Goal: Task Accomplishment & Management: Use online tool/utility

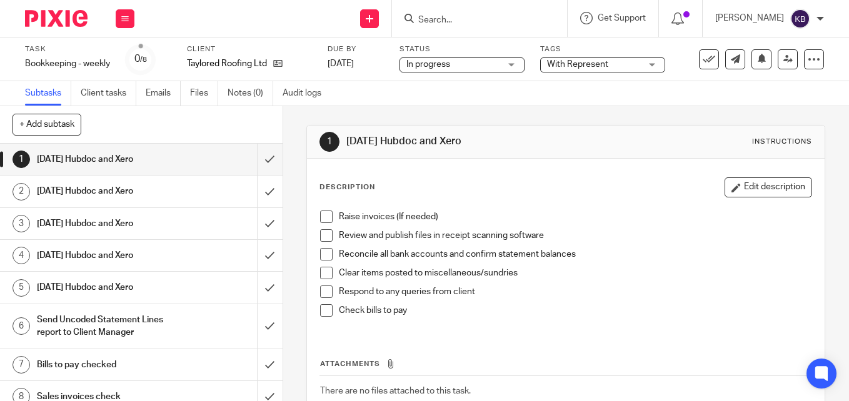
click at [326, 221] on span at bounding box center [326, 217] width 12 height 12
click at [324, 237] on span at bounding box center [326, 235] width 12 height 12
drag, startPoint x: 321, startPoint y: 254, endPoint x: 322, endPoint y: 269, distance: 15.0
click at [321, 254] on span at bounding box center [326, 254] width 12 height 12
click at [327, 274] on span at bounding box center [326, 273] width 12 height 12
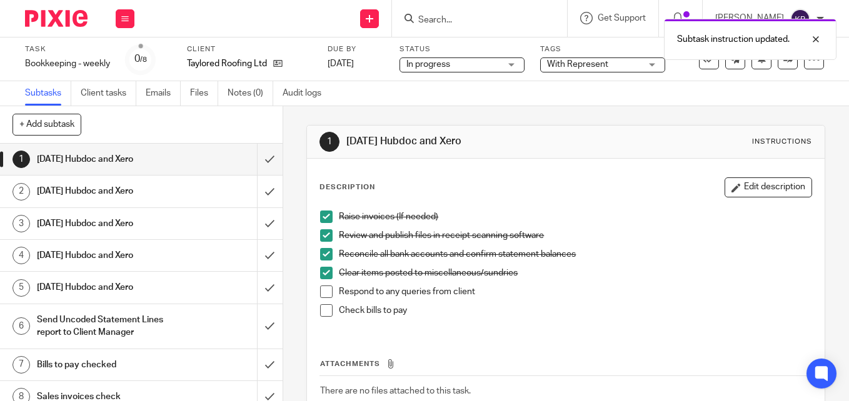
click at [330, 292] on li "Respond to any queries from client" at bounding box center [565, 295] width 491 height 19
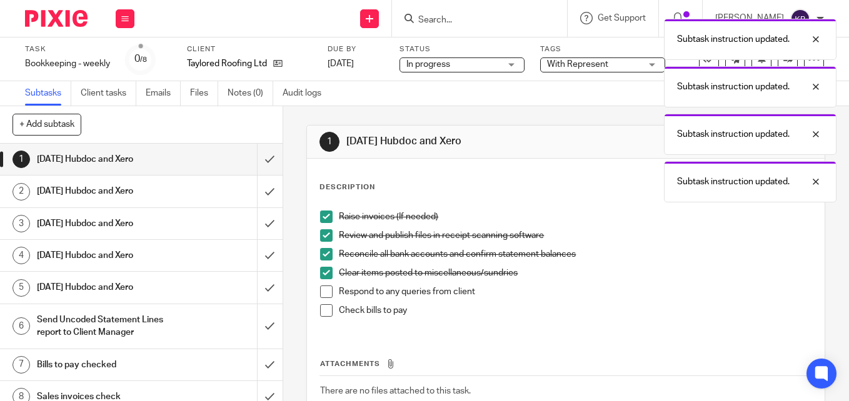
click at [322, 301] on li "Respond to any queries from client" at bounding box center [565, 295] width 491 height 19
click at [322, 294] on span at bounding box center [326, 292] width 12 height 12
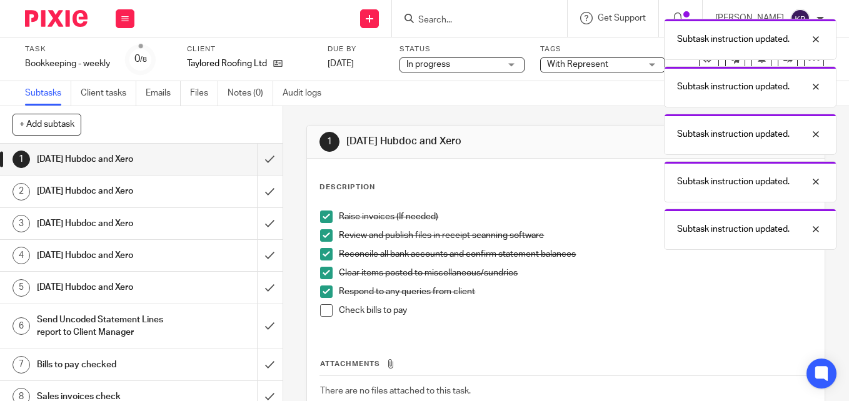
click at [322, 312] on span at bounding box center [326, 310] width 12 height 12
click at [260, 159] on input "submit" at bounding box center [141, 159] width 282 height 31
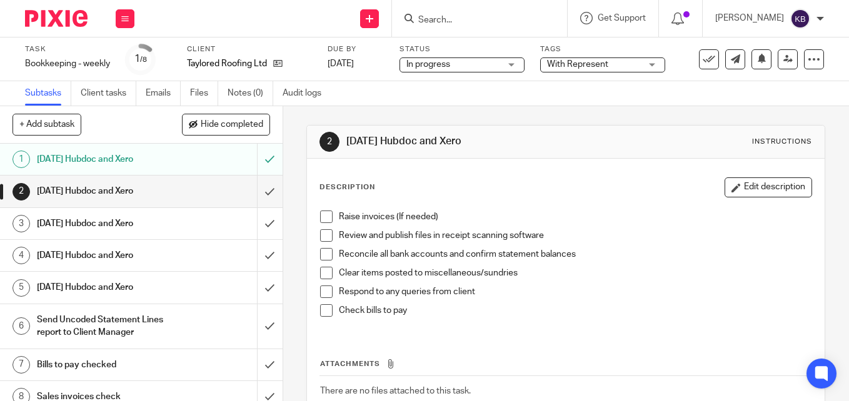
drag, startPoint x: 319, startPoint y: 216, endPoint x: 325, endPoint y: 227, distance: 12.6
click at [320, 216] on span at bounding box center [326, 217] width 12 height 12
click at [320, 237] on span at bounding box center [326, 235] width 12 height 12
click at [320, 256] on span at bounding box center [326, 254] width 12 height 12
click at [323, 273] on span at bounding box center [326, 273] width 12 height 12
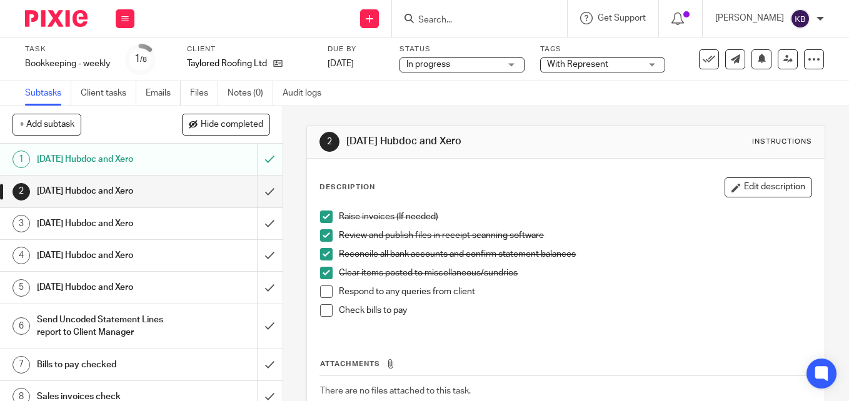
drag, startPoint x: 322, startPoint y: 291, endPoint x: 325, endPoint y: 309, distance: 18.3
click at [322, 292] on span at bounding box center [326, 292] width 12 height 12
click at [321, 312] on span at bounding box center [326, 310] width 12 height 12
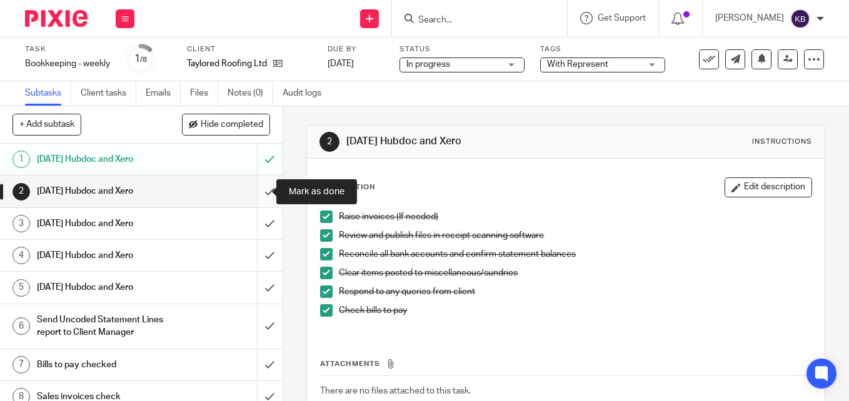
click at [251, 192] on input "submit" at bounding box center [141, 191] width 282 height 31
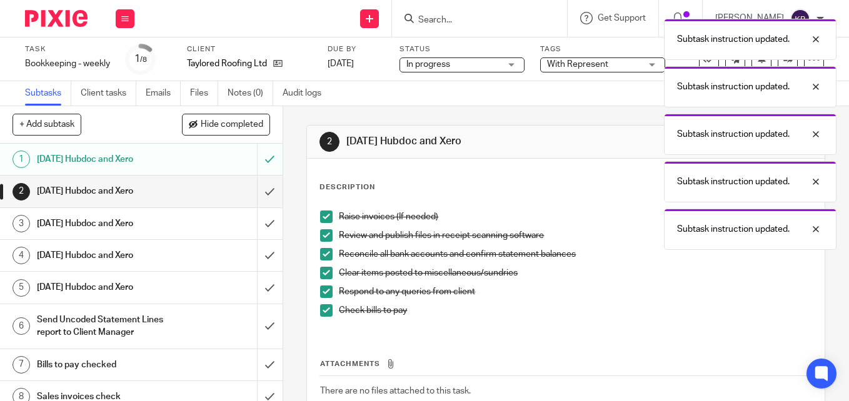
click at [234, 196] on link "2 Tuesday Hubdoc and Xero" at bounding box center [128, 191] width 257 height 31
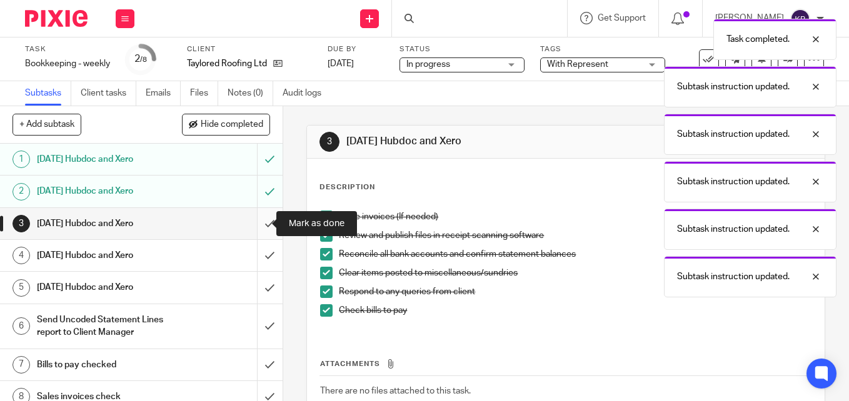
click at [256, 224] on input "submit" at bounding box center [141, 223] width 282 height 31
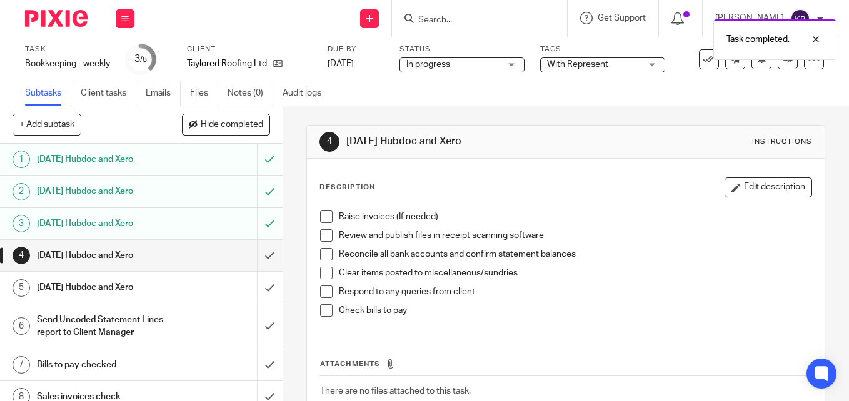
click at [325, 214] on span at bounding box center [326, 217] width 12 height 12
click at [321, 237] on span at bounding box center [326, 235] width 12 height 12
click at [324, 252] on span at bounding box center [326, 254] width 12 height 12
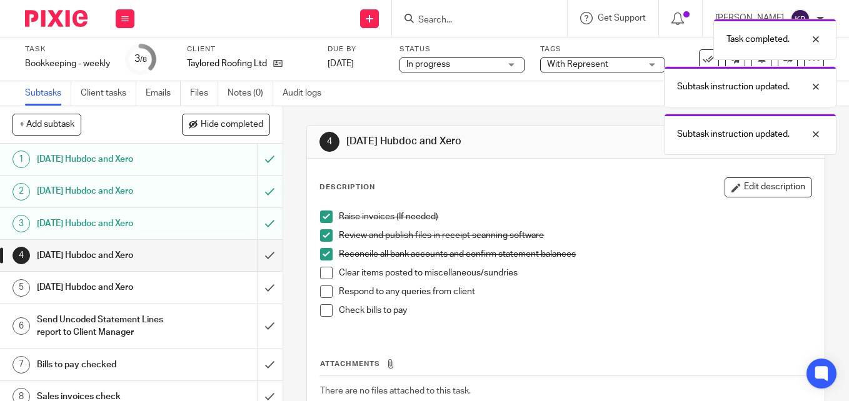
click at [323, 274] on span at bounding box center [326, 273] width 12 height 12
drag, startPoint x: 322, startPoint y: 289, endPoint x: 321, endPoint y: 307, distance: 18.8
click at [322, 290] on span at bounding box center [326, 292] width 12 height 12
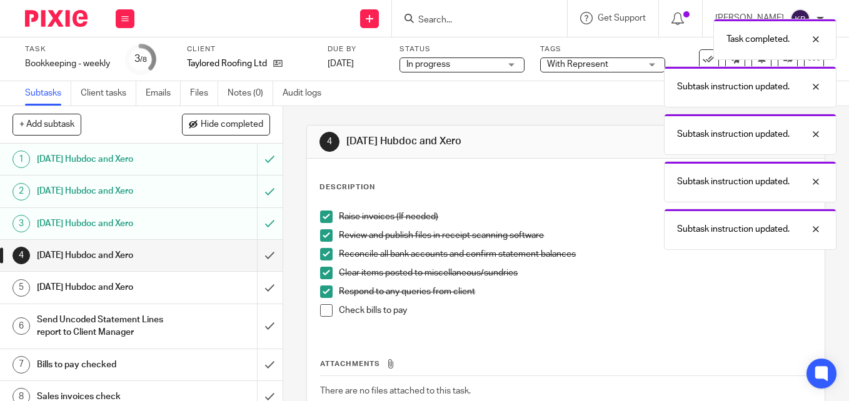
click at [321, 313] on span at bounding box center [326, 310] width 12 height 12
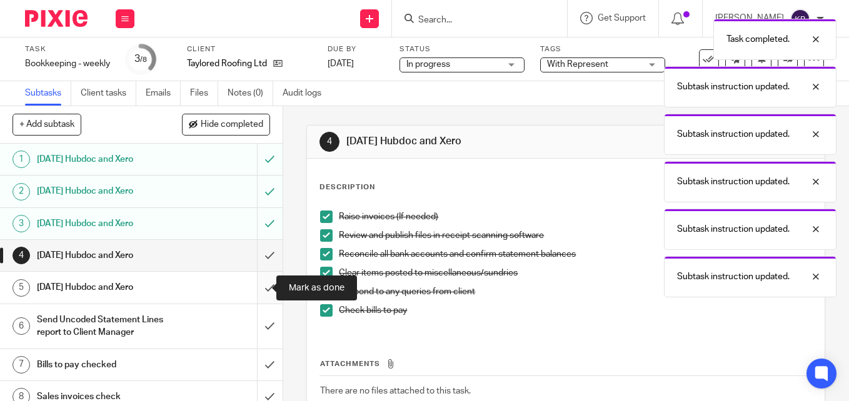
click at [255, 288] on input "submit" at bounding box center [141, 287] width 282 height 31
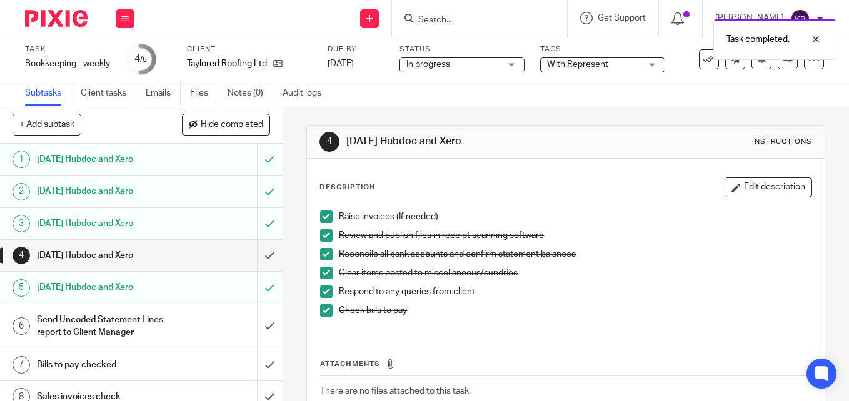
click at [257, 256] on input "submit" at bounding box center [141, 255] width 282 height 31
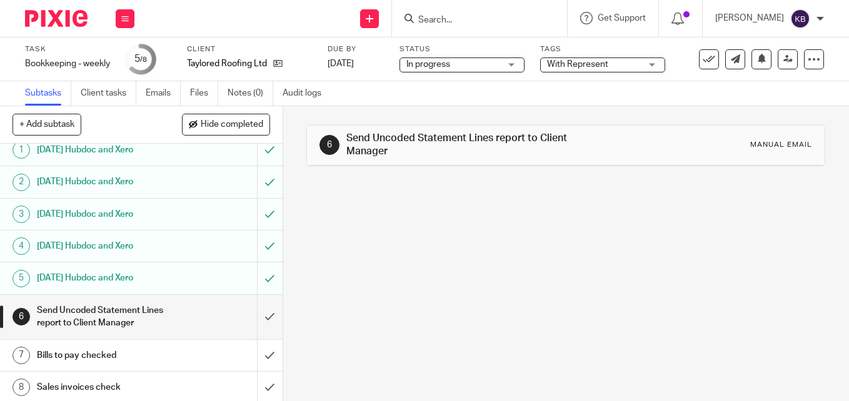
scroll to position [12, 0]
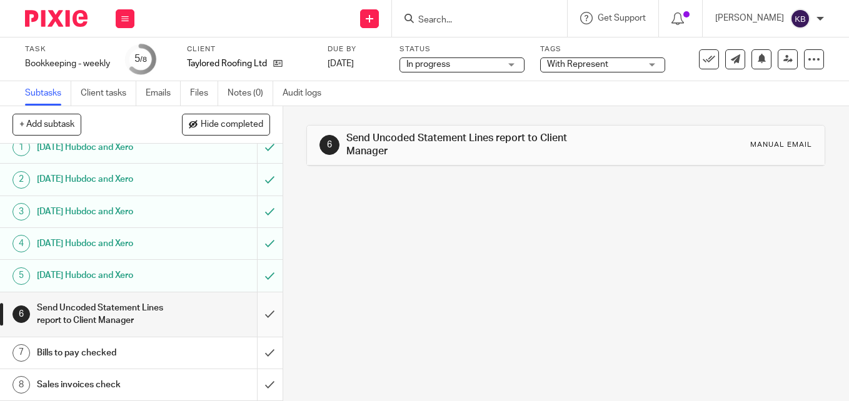
click at [257, 314] on input "submit" at bounding box center [141, 314] width 282 height 44
click at [259, 356] on input "submit" at bounding box center [141, 352] width 282 height 31
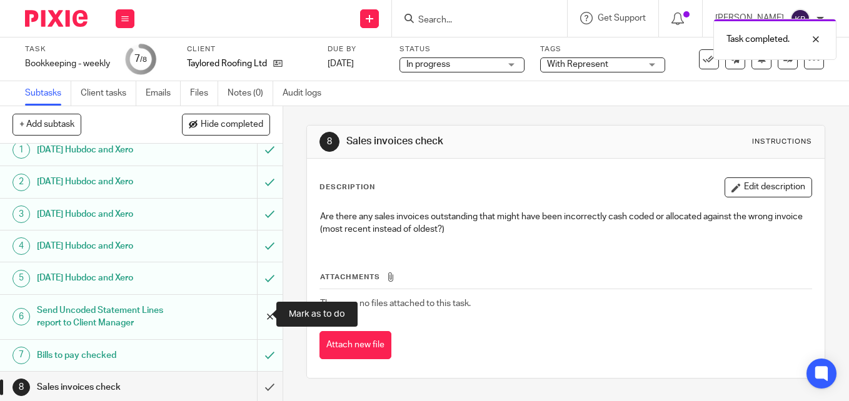
scroll to position [12, 0]
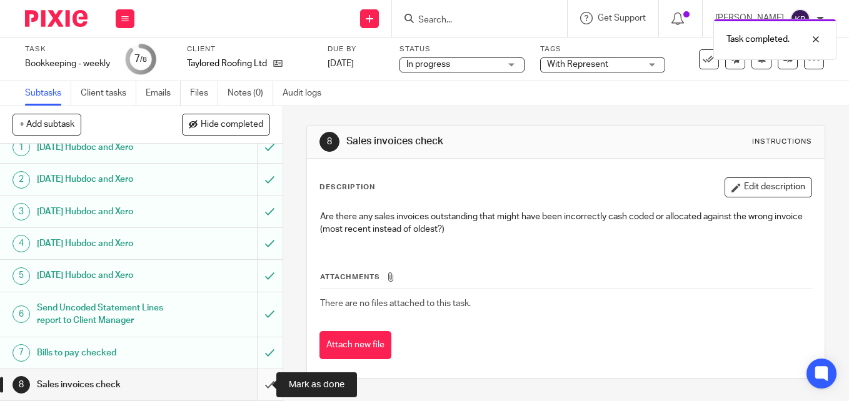
click at [255, 387] on input "submit" at bounding box center [141, 384] width 282 height 31
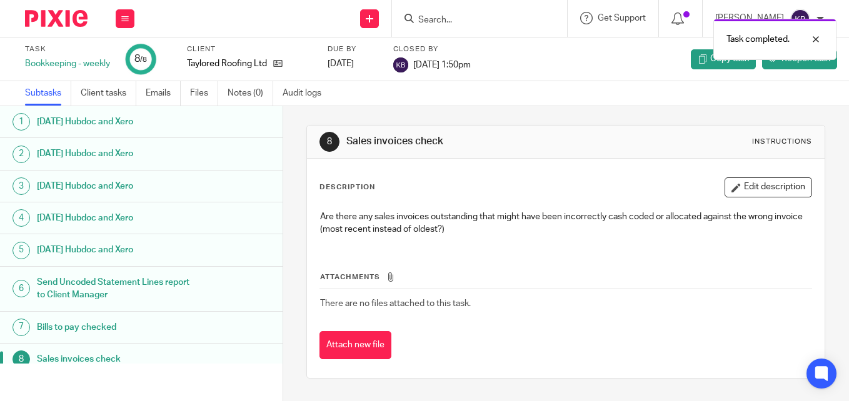
click at [46, 16] on img at bounding box center [56, 18] width 62 height 17
